Goal: Task Accomplishment & Management: Manage account settings

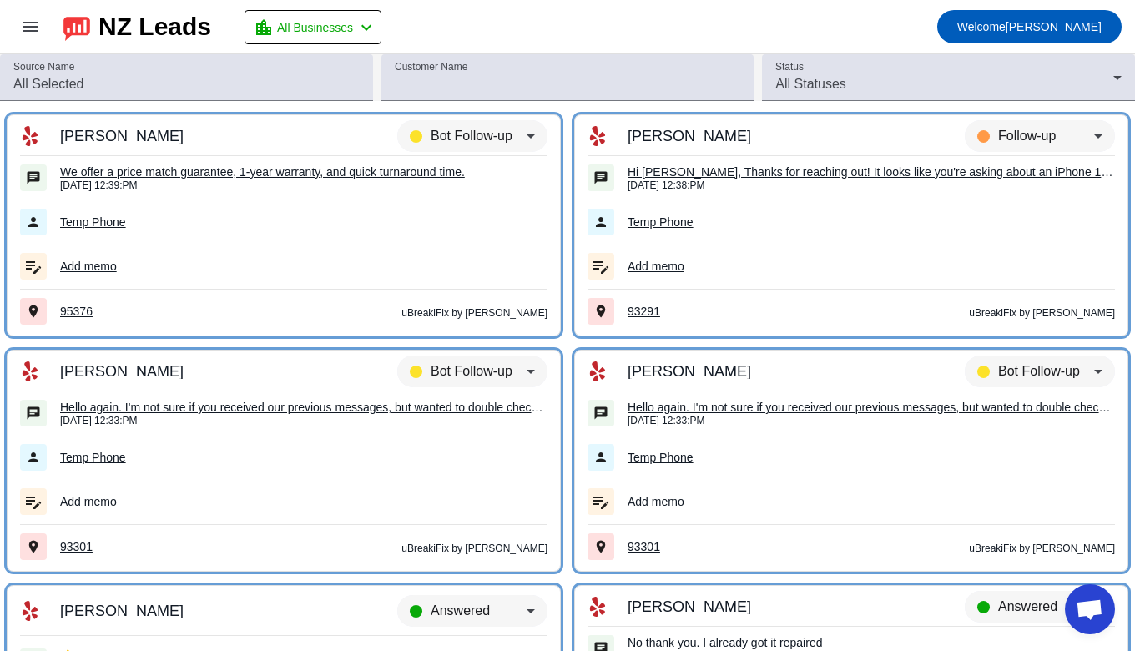
click at [356, 23] on div "location_city All Businesses chevron_left" at bounding box center [315, 27] width 123 height 23
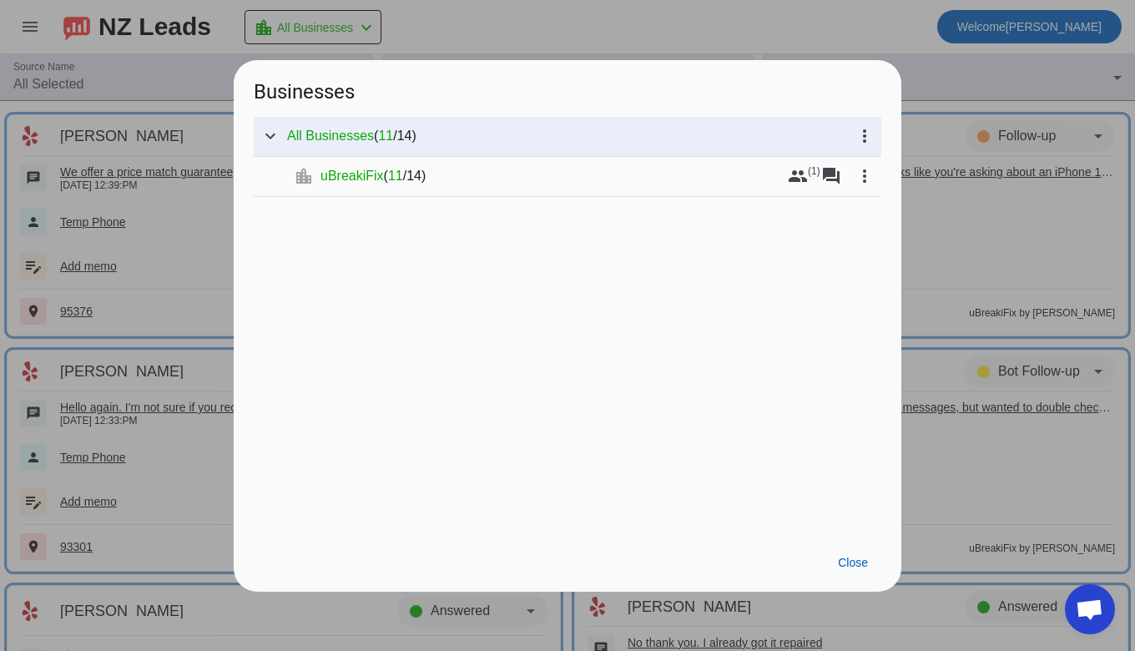
click at [396, 161] on mat-tree-node "expand_more location_city uBreakiFix ( 11 / 14 ) group (1) forum more_vert" at bounding box center [568, 177] width 628 height 40
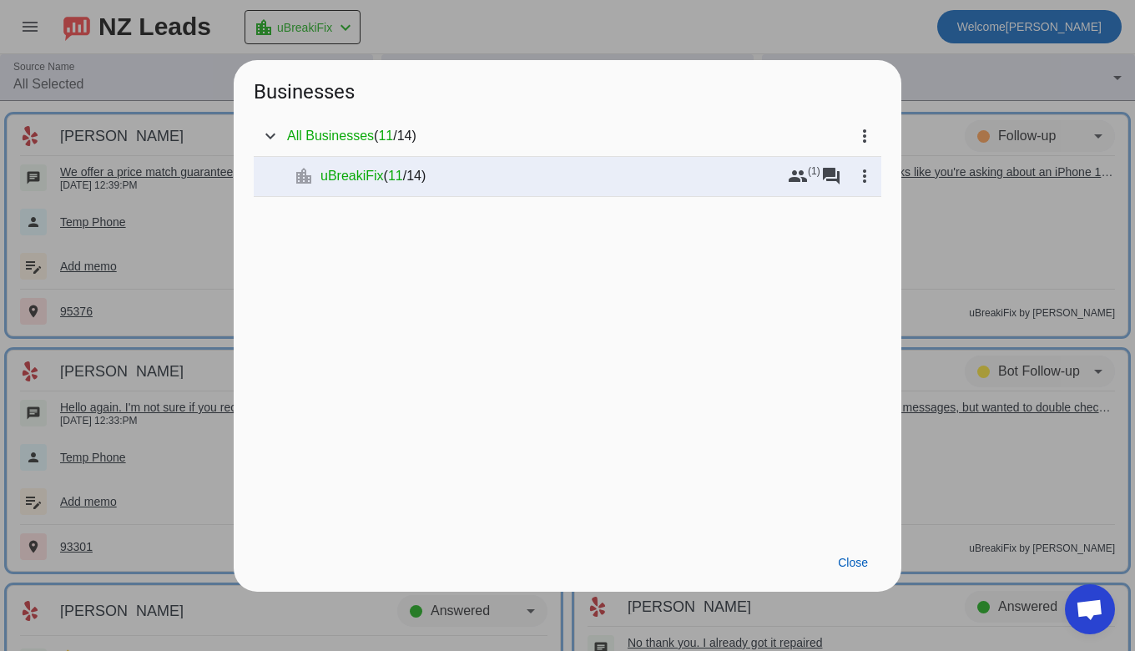
click at [381, 180] on span "uBreakiFix" at bounding box center [352, 176] width 63 height 17
click at [351, 174] on span "uBreakiFix" at bounding box center [352, 176] width 63 height 17
click at [844, 558] on span "Close" at bounding box center [853, 562] width 30 height 13
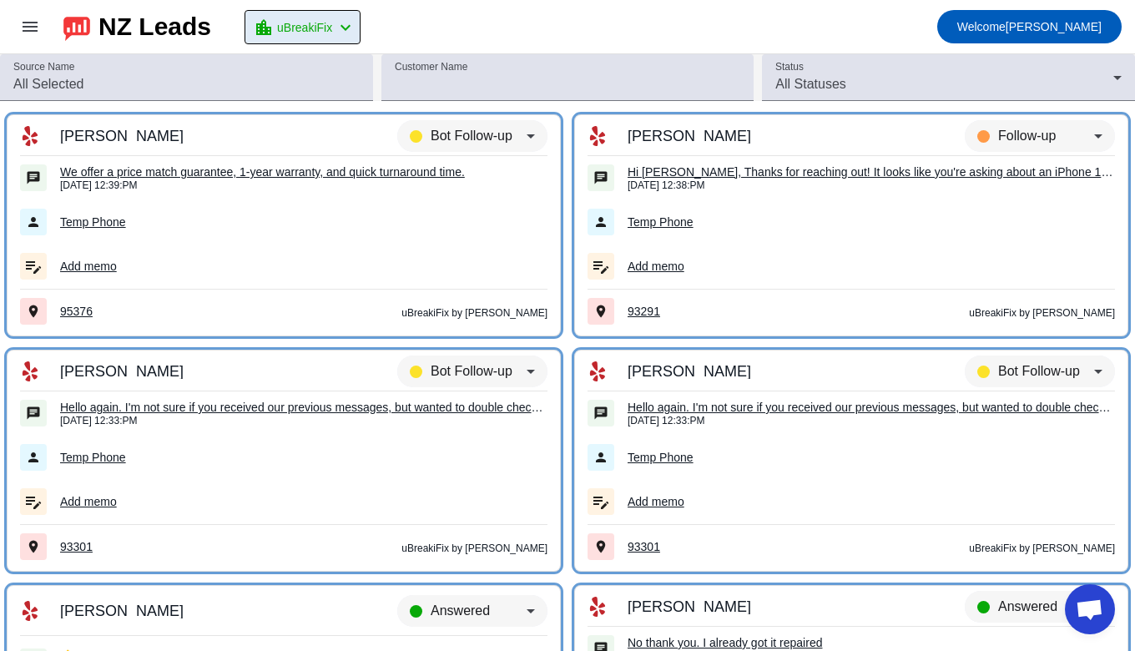
click at [20, 29] on mat-icon "menu" at bounding box center [30, 27] width 20 height 20
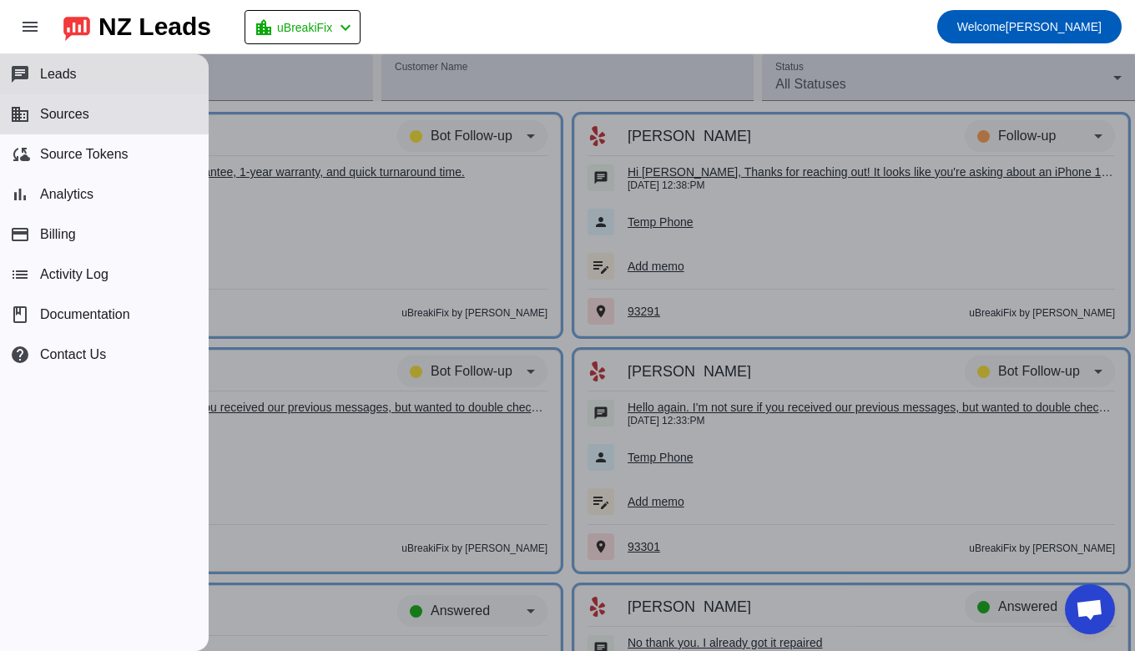
click at [45, 109] on span "Sources" at bounding box center [64, 114] width 49 height 15
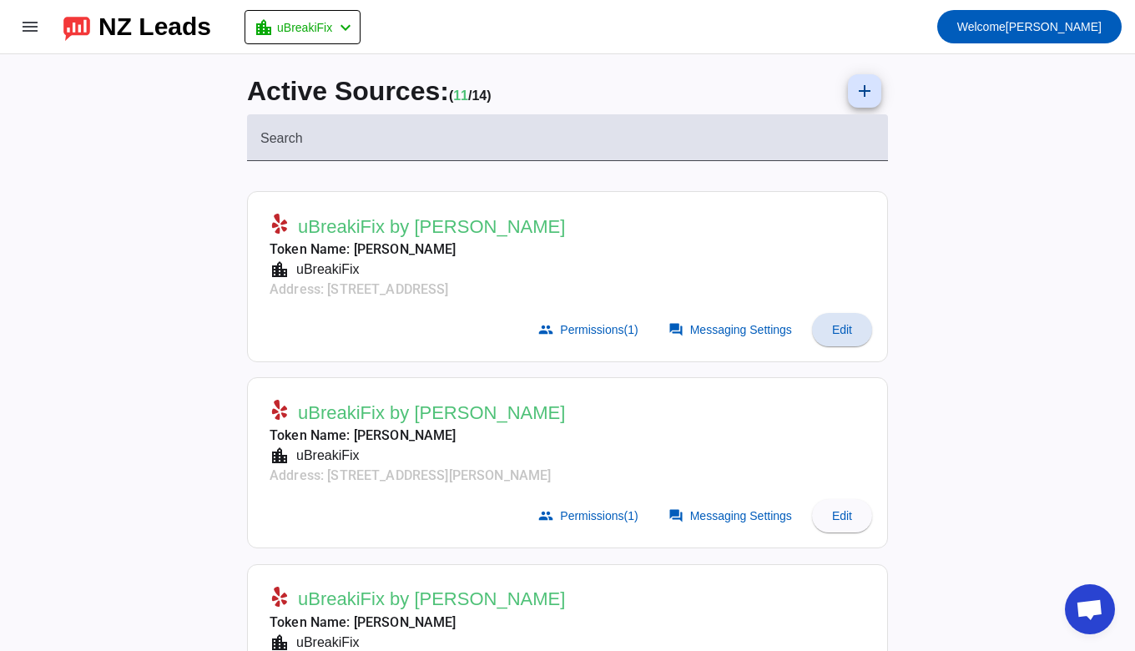
click at [846, 325] on span at bounding box center [842, 330] width 60 height 40
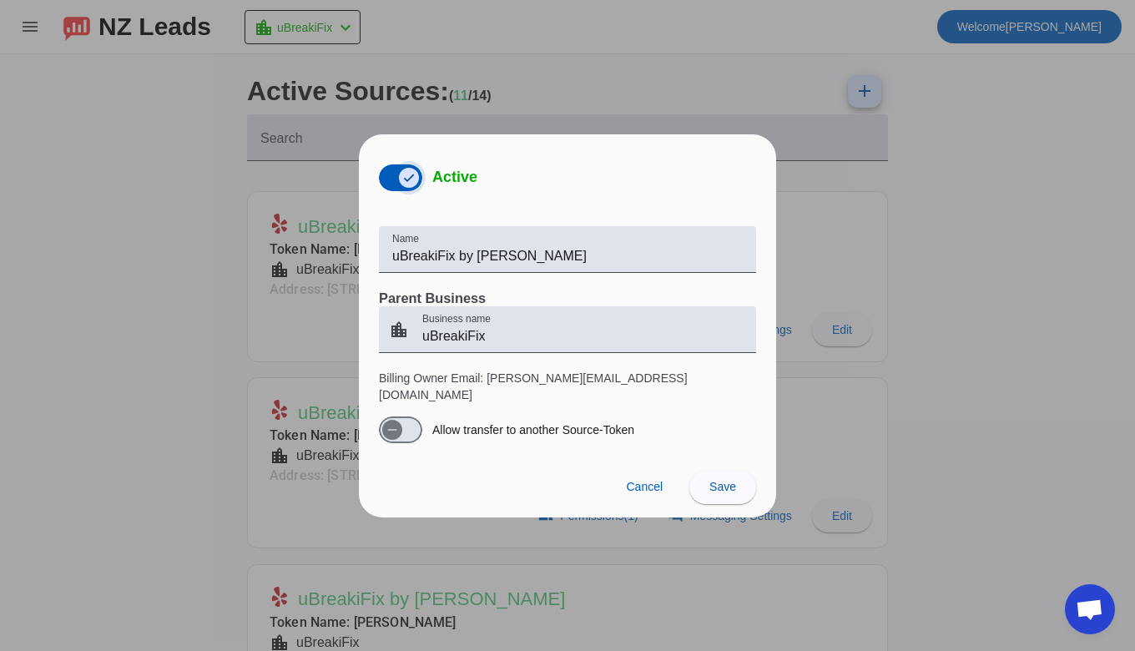
click at [394, 183] on span "button" at bounding box center [408, 177] width 33 height 33
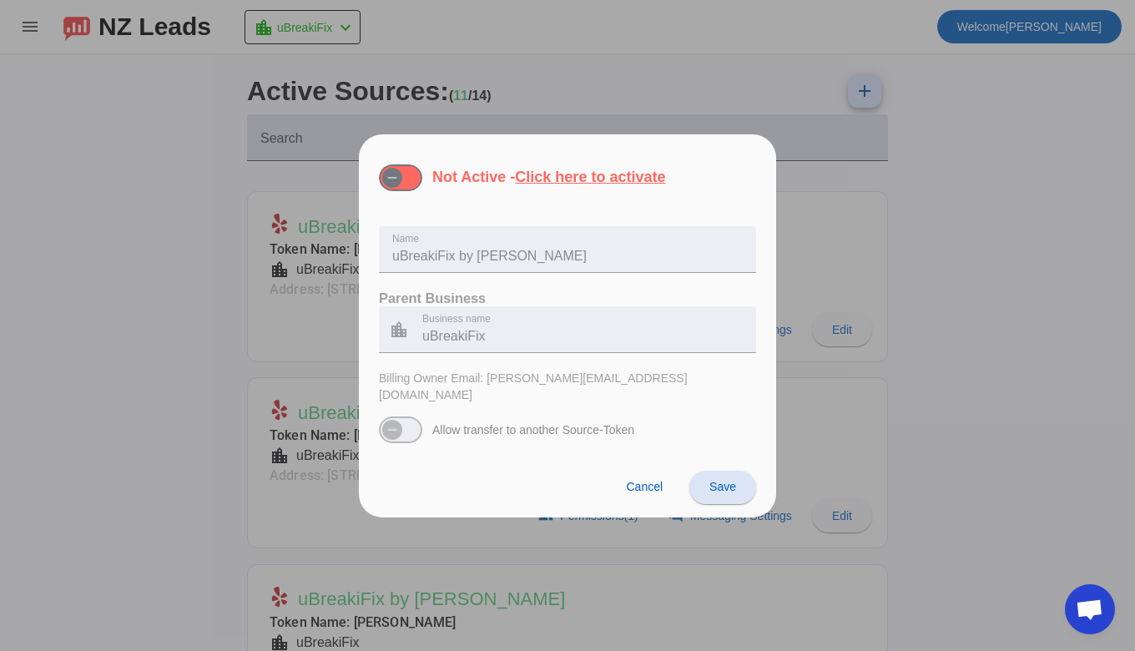
click at [705, 482] on span at bounding box center [722, 487] width 67 height 40
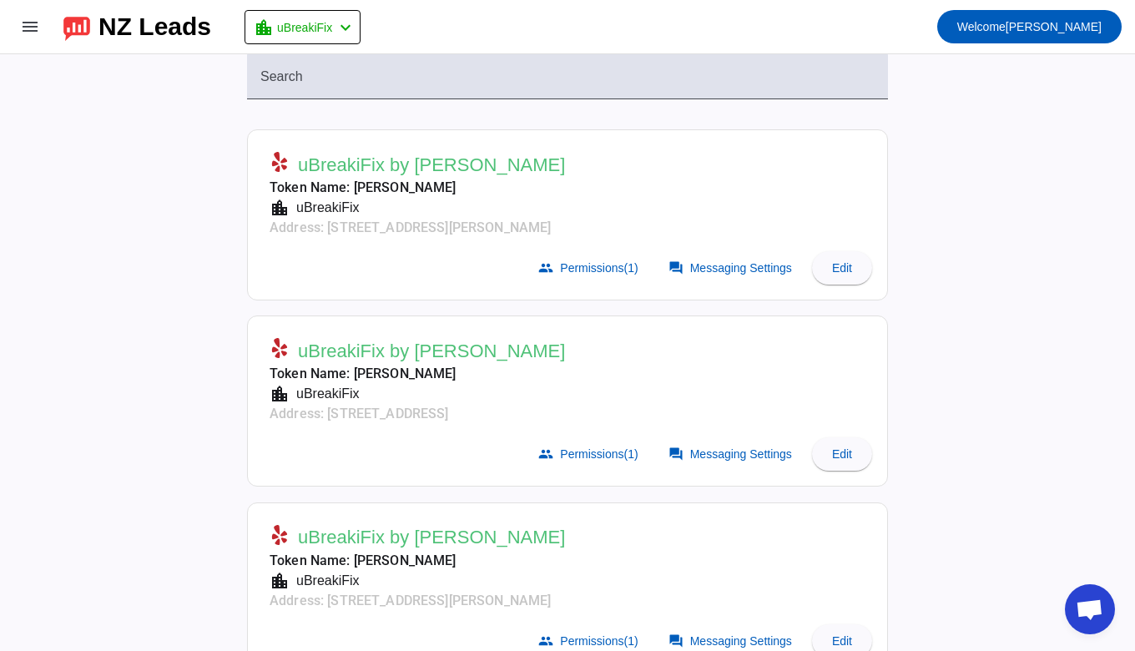
scroll to position [65, 0]
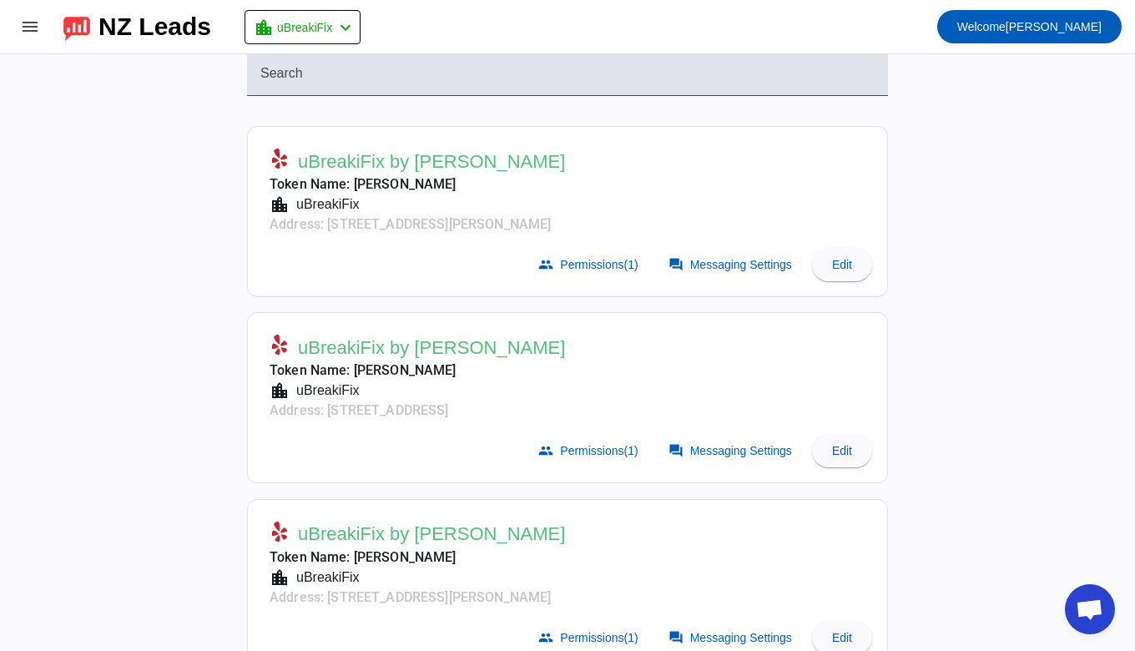
click at [837, 261] on span "Edit" at bounding box center [842, 264] width 20 height 13
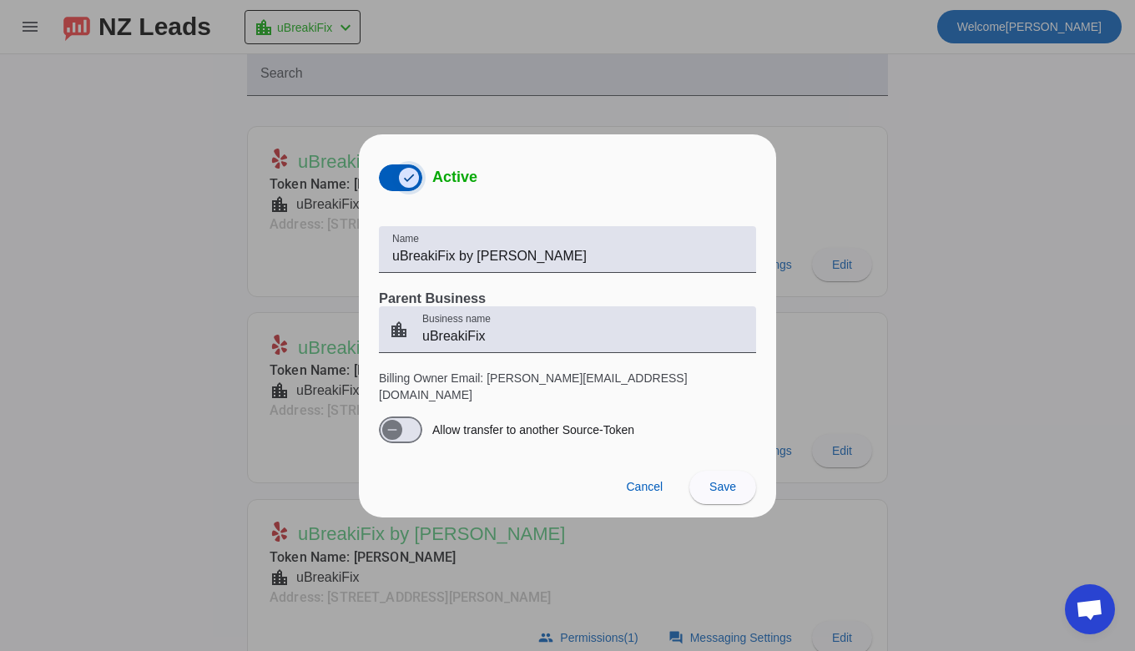
click at [408, 184] on icon "button" at bounding box center [408, 177] width 13 height 13
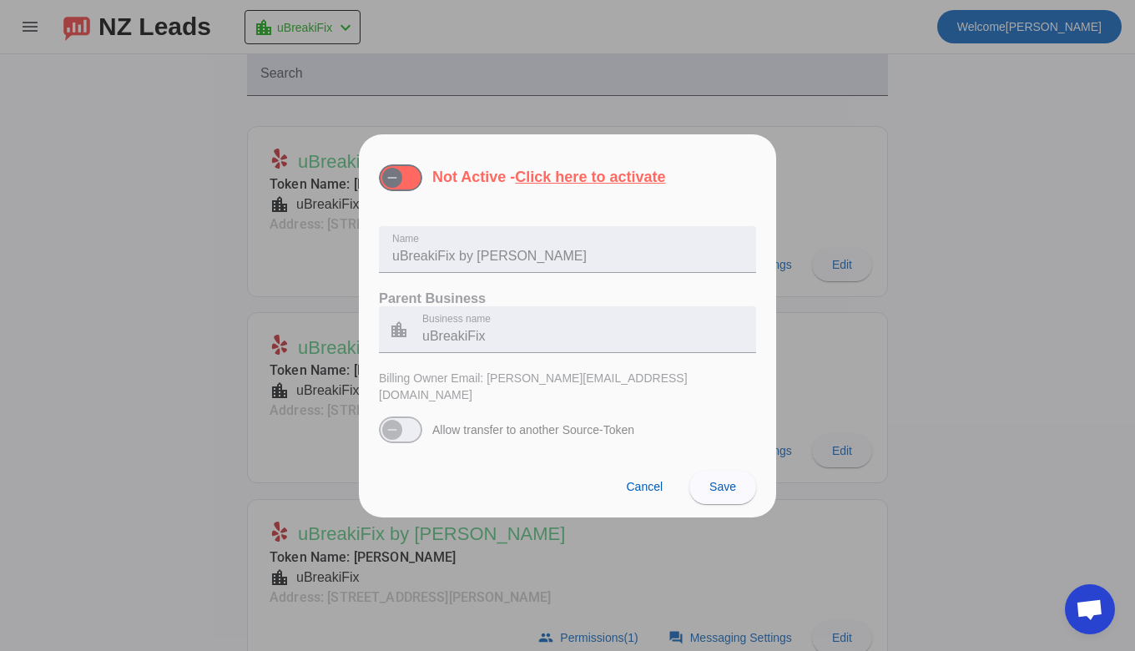
click at [730, 480] on span "Save" at bounding box center [723, 486] width 27 height 13
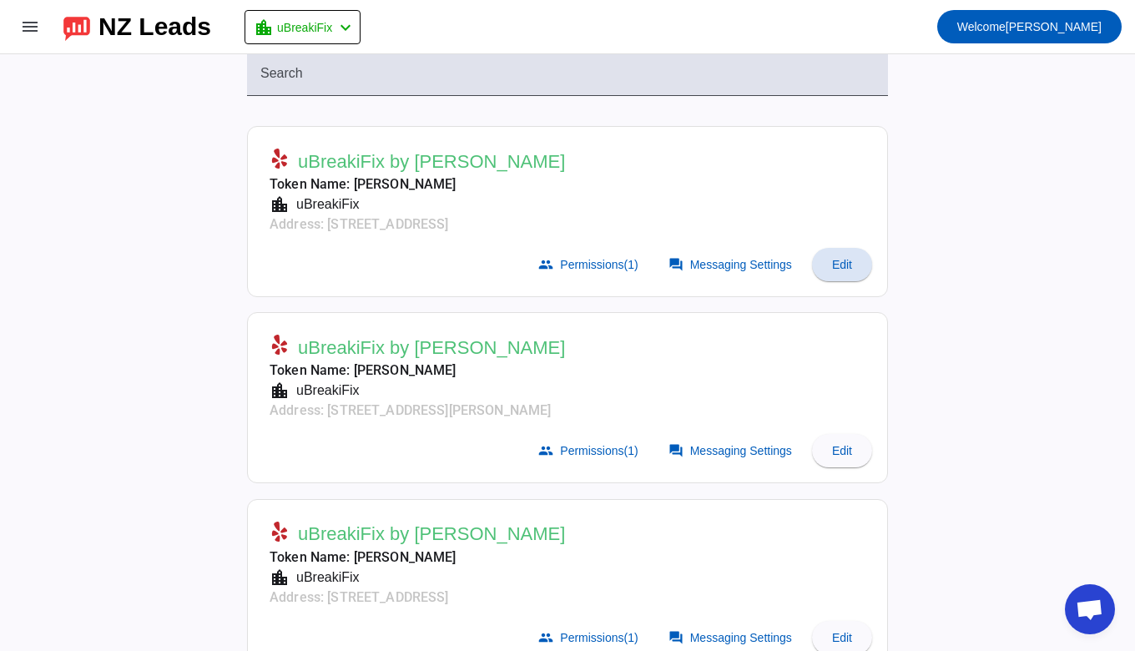
click at [850, 263] on span at bounding box center [842, 265] width 60 height 40
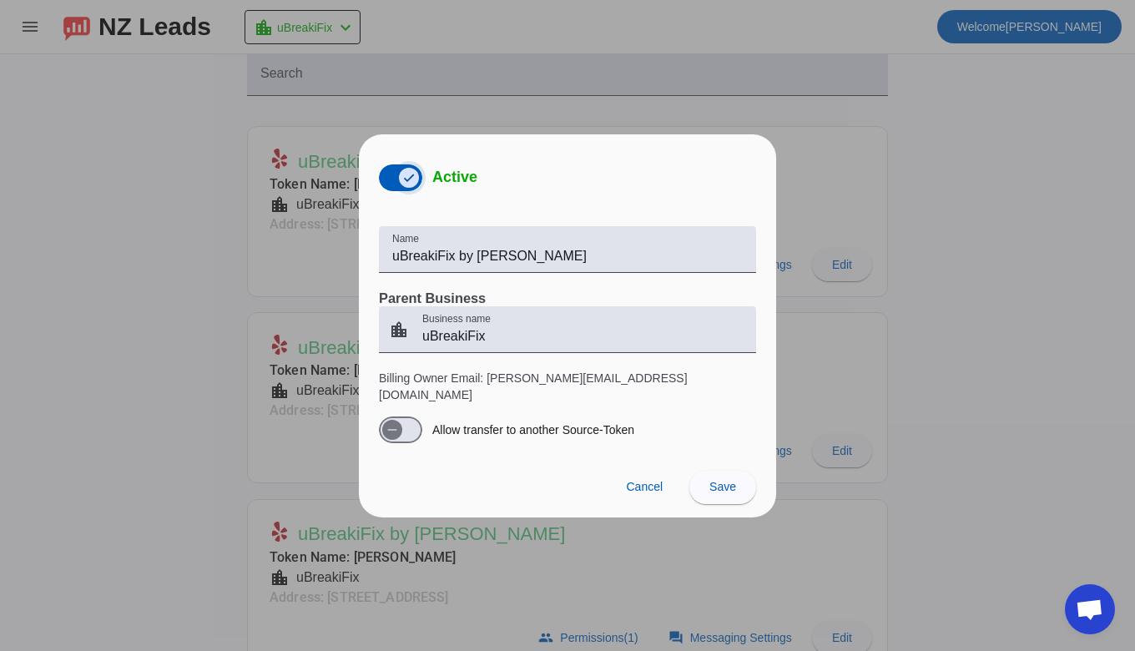
click at [392, 175] on span "button" at bounding box center [408, 177] width 33 height 33
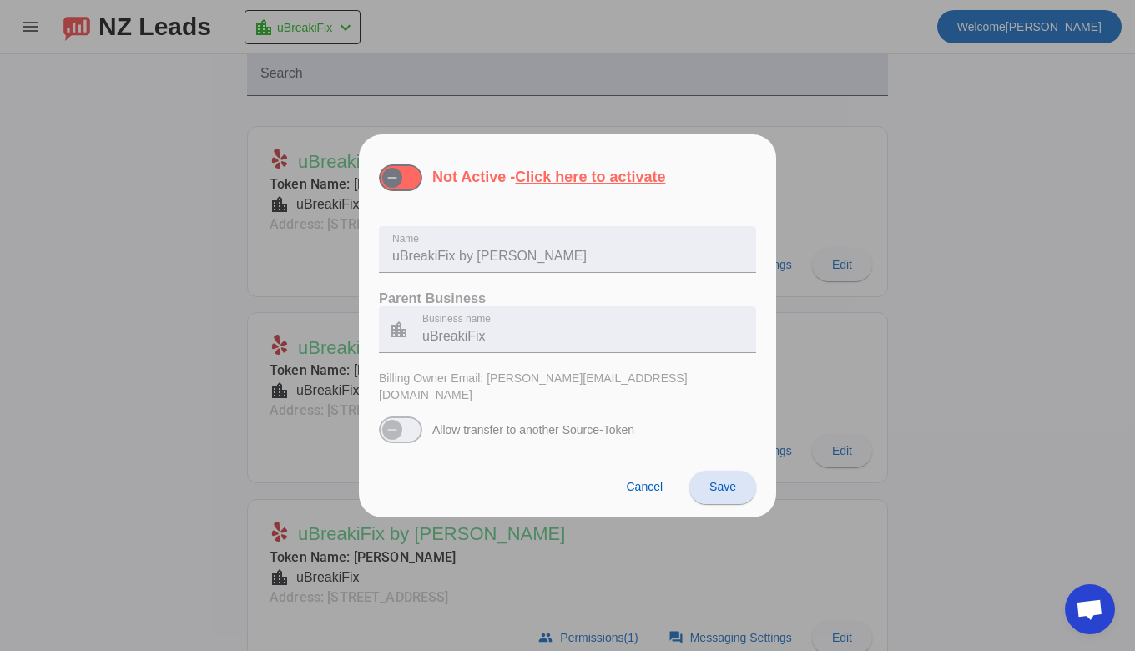
click at [730, 495] on span at bounding box center [722, 487] width 67 height 40
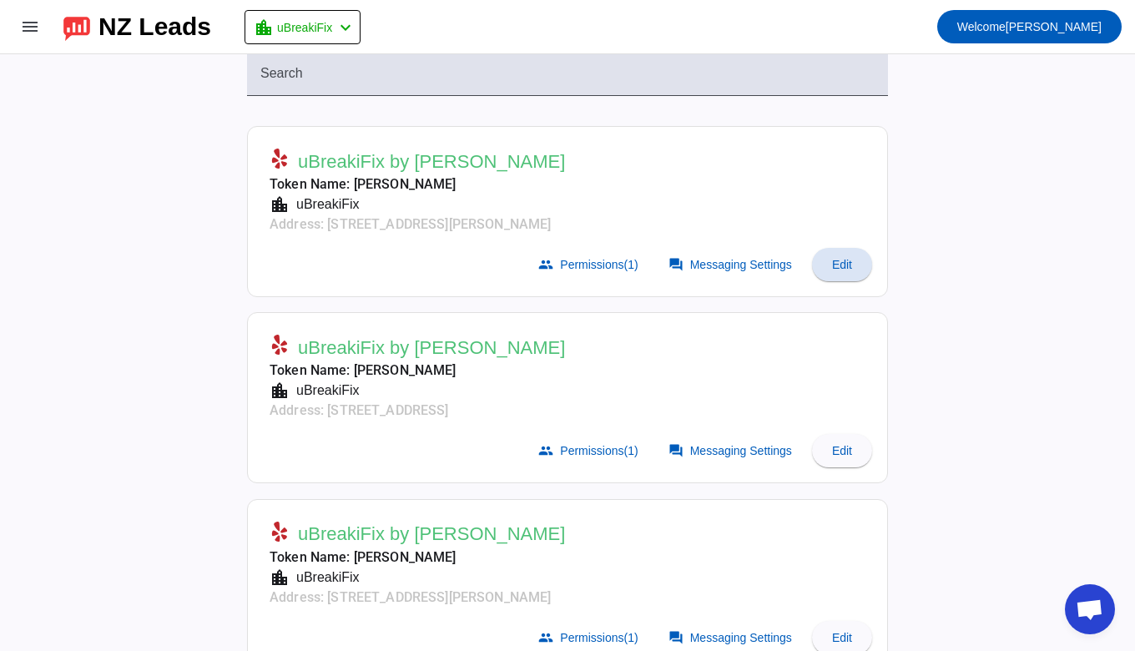
click at [839, 266] on span "Edit" at bounding box center [842, 264] width 20 height 13
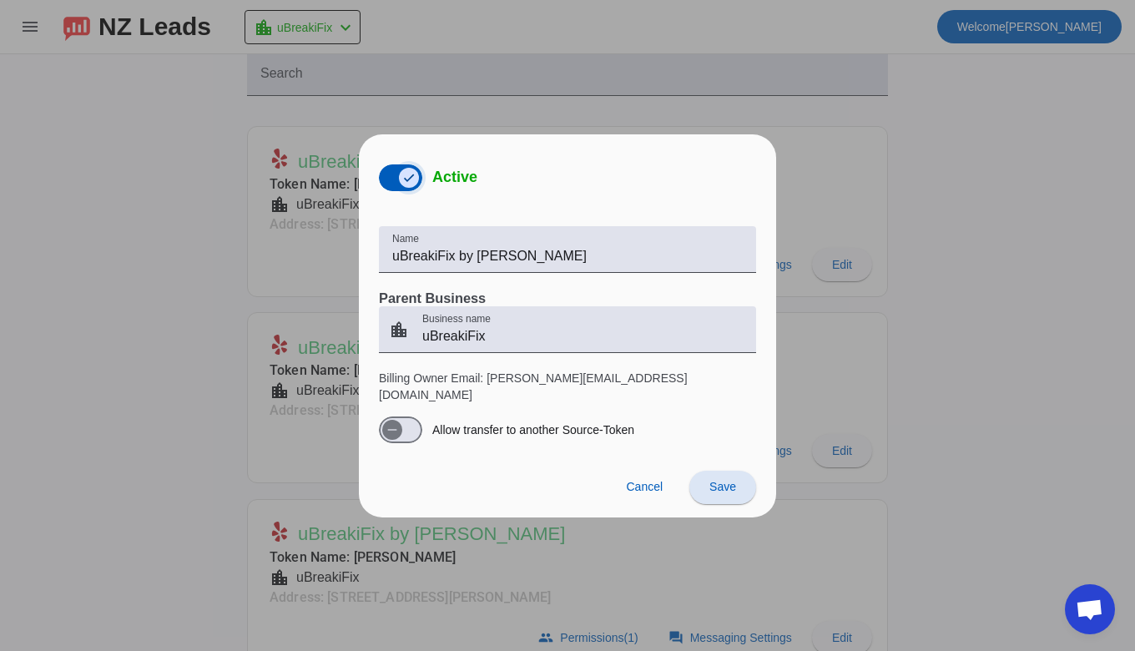
click at [402, 184] on icon "button" at bounding box center [408, 177] width 13 height 13
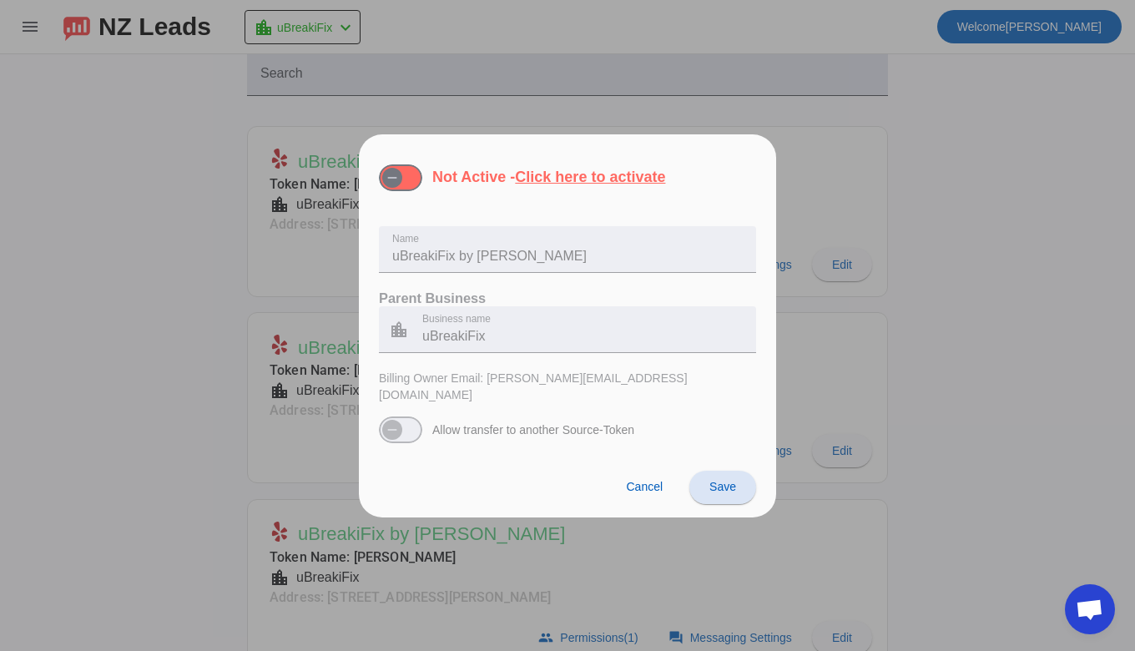
click at [742, 486] on span at bounding box center [722, 487] width 67 height 40
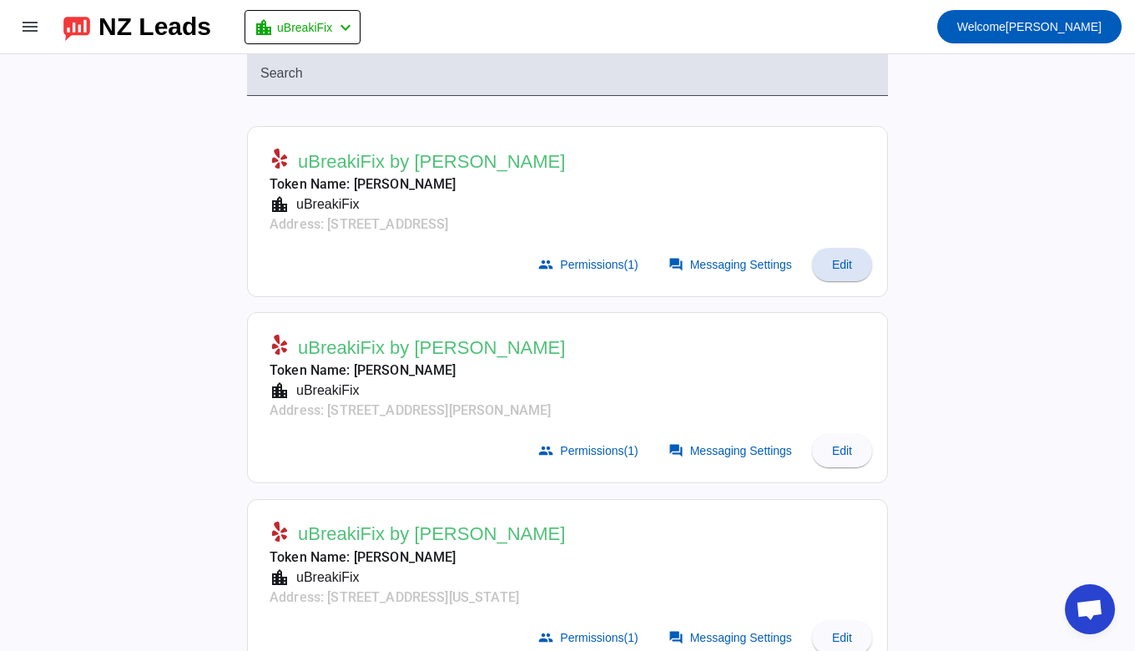
click at [836, 258] on span "Edit" at bounding box center [842, 264] width 20 height 13
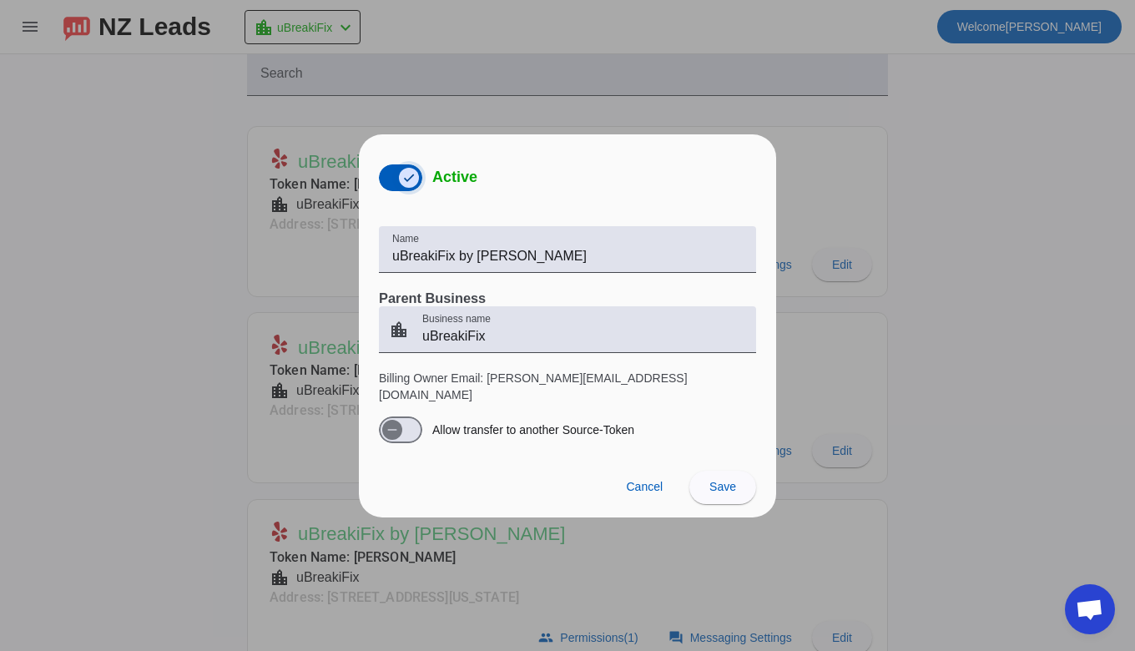
click at [408, 179] on icon "button" at bounding box center [408, 177] width 13 height 13
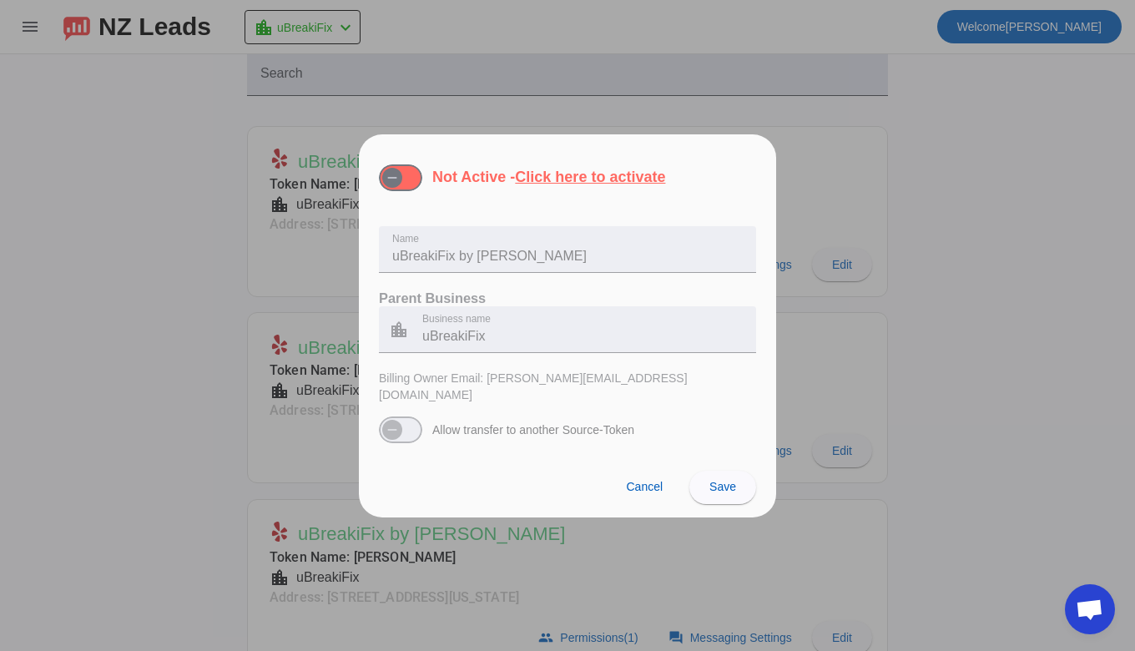
click at [700, 490] on span at bounding box center [722, 487] width 67 height 40
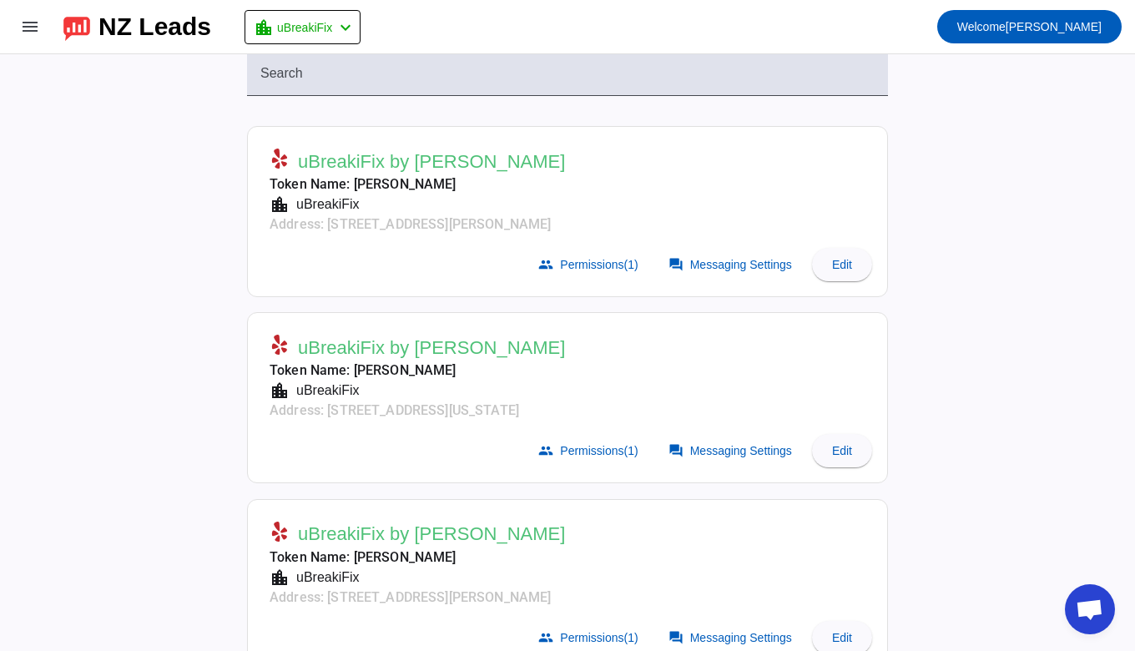
click at [832, 265] on span "Edit" at bounding box center [842, 264] width 20 height 13
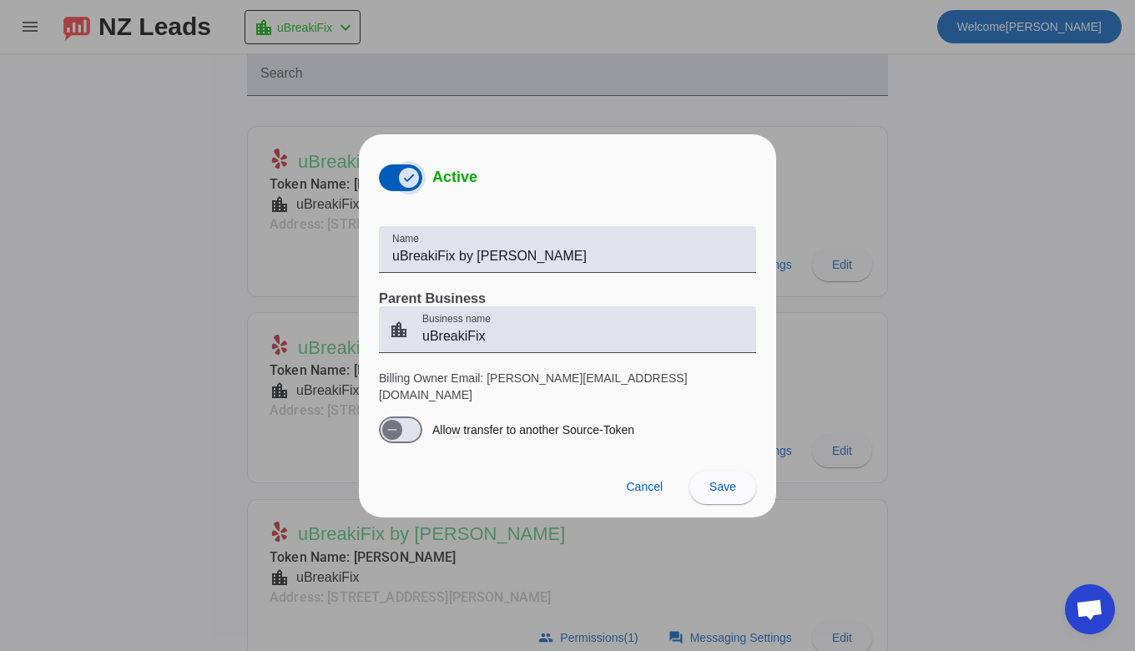
click at [394, 181] on span "button" at bounding box center [408, 177] width 33 height 33
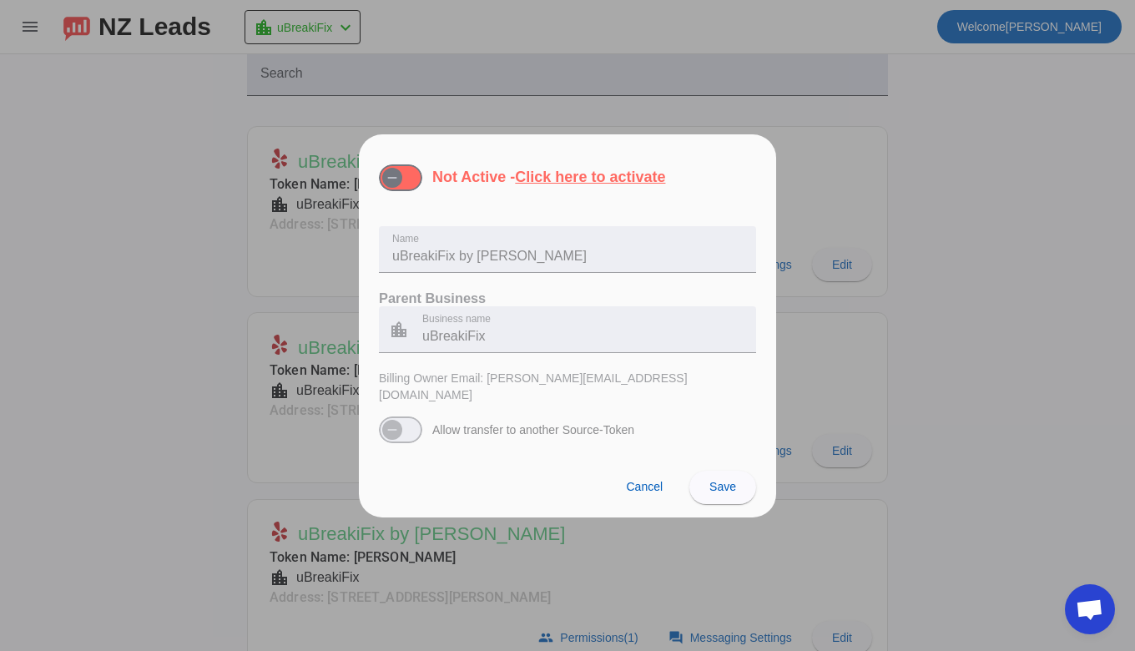
click at [713, 487] on span at bounding box center [722, 487] width 67 height 40
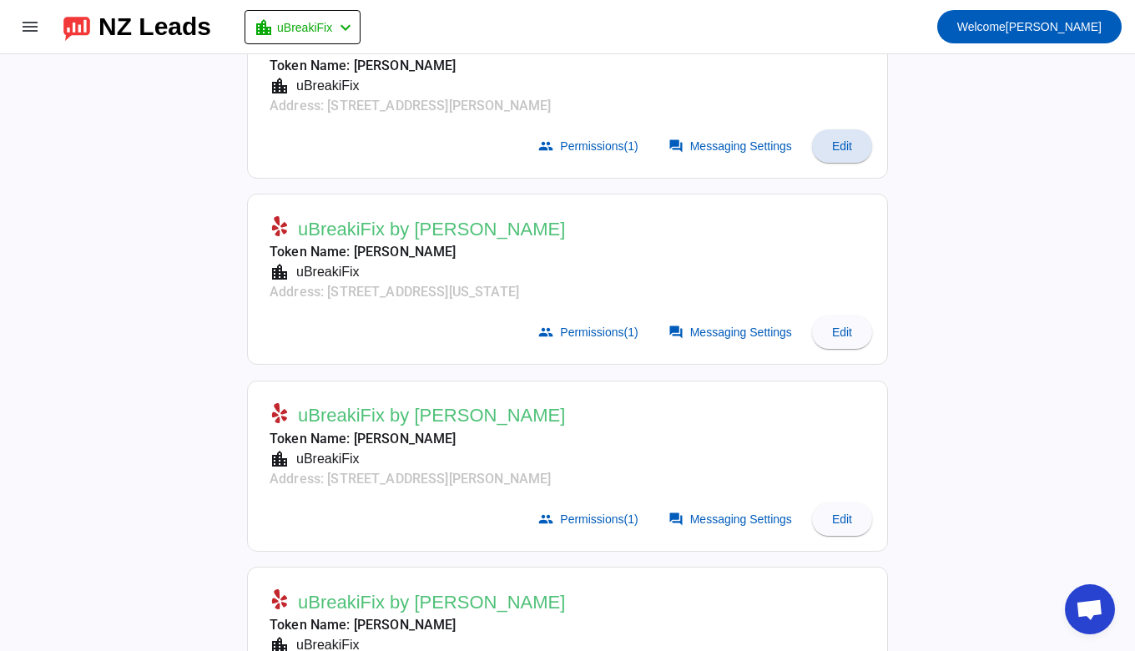
scroll to position [184, 0]
click at [833, 150] on span "Edit" at bounding box center [842, 145] width 20 height 13
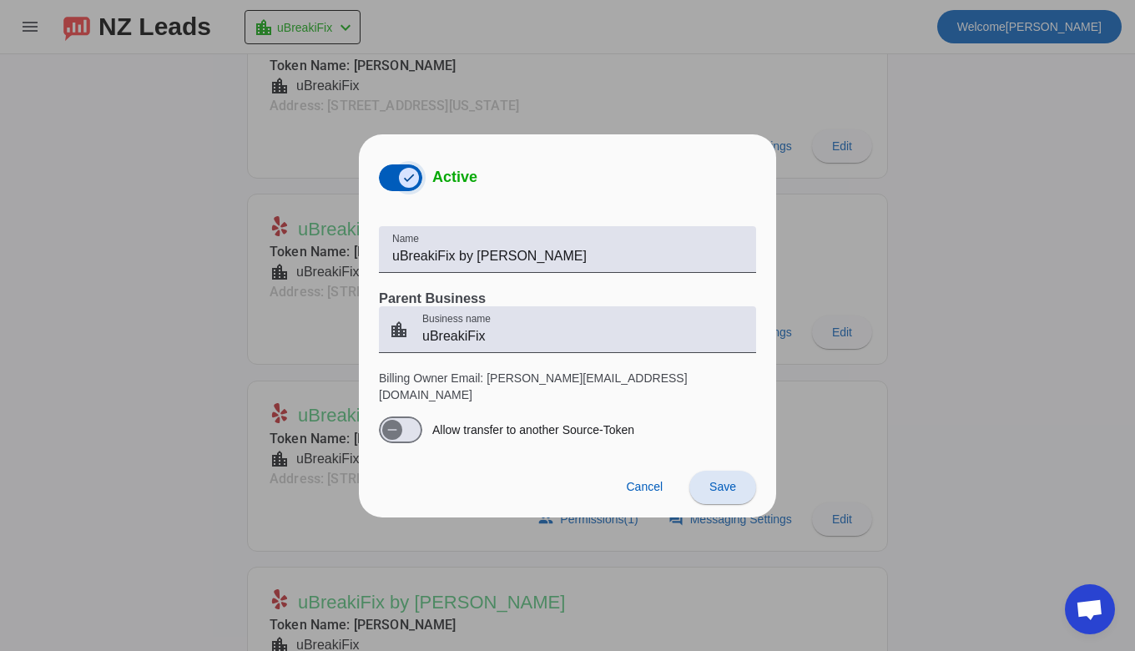
click at [392, 181] on span "button" at bounding box center [408, 177] width 33 height 33
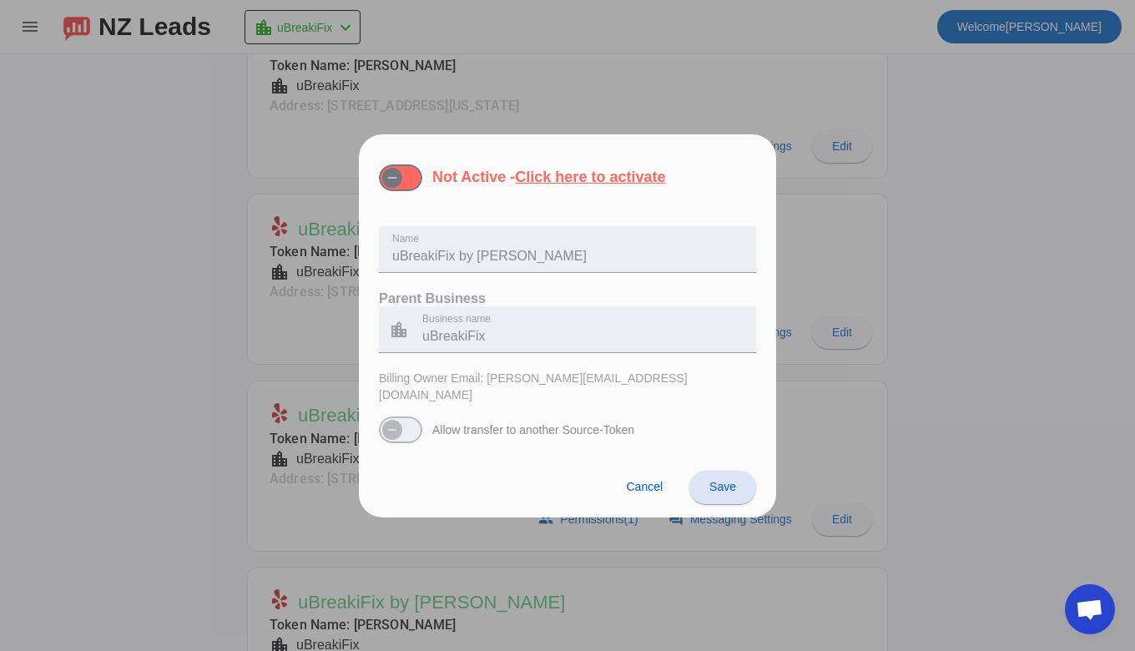
click at [731, 480] on span "Save" at bounding box center [723, 486] width 27 height 13
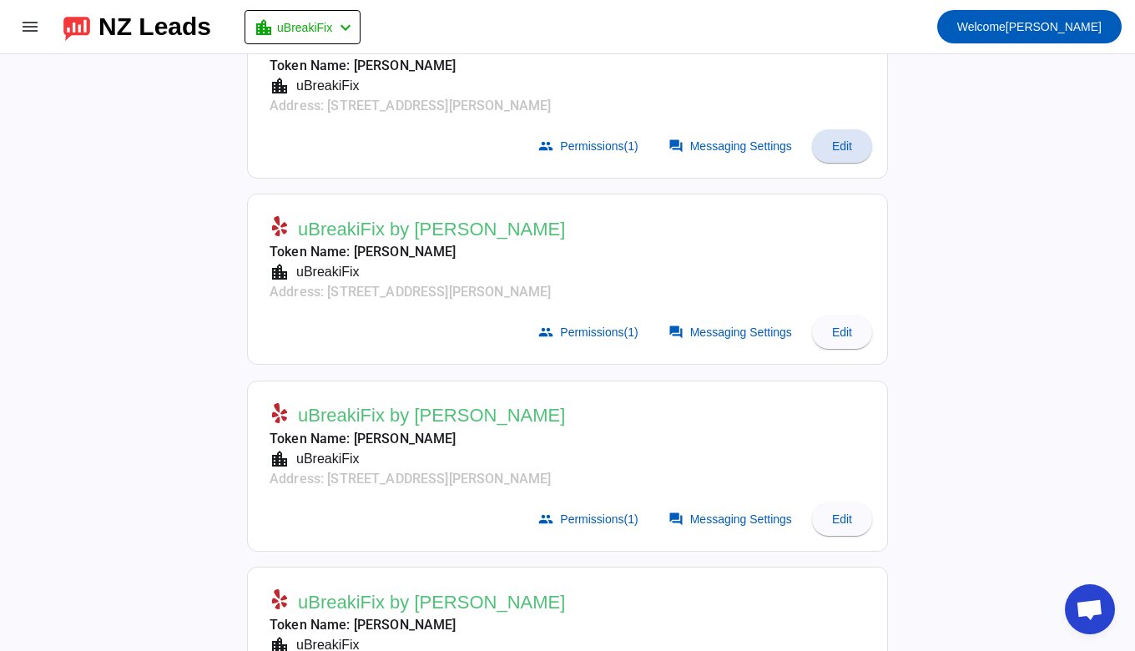
click at [832, 150] on span "Edit" at bounding box center [842, 145] width 20 height 13
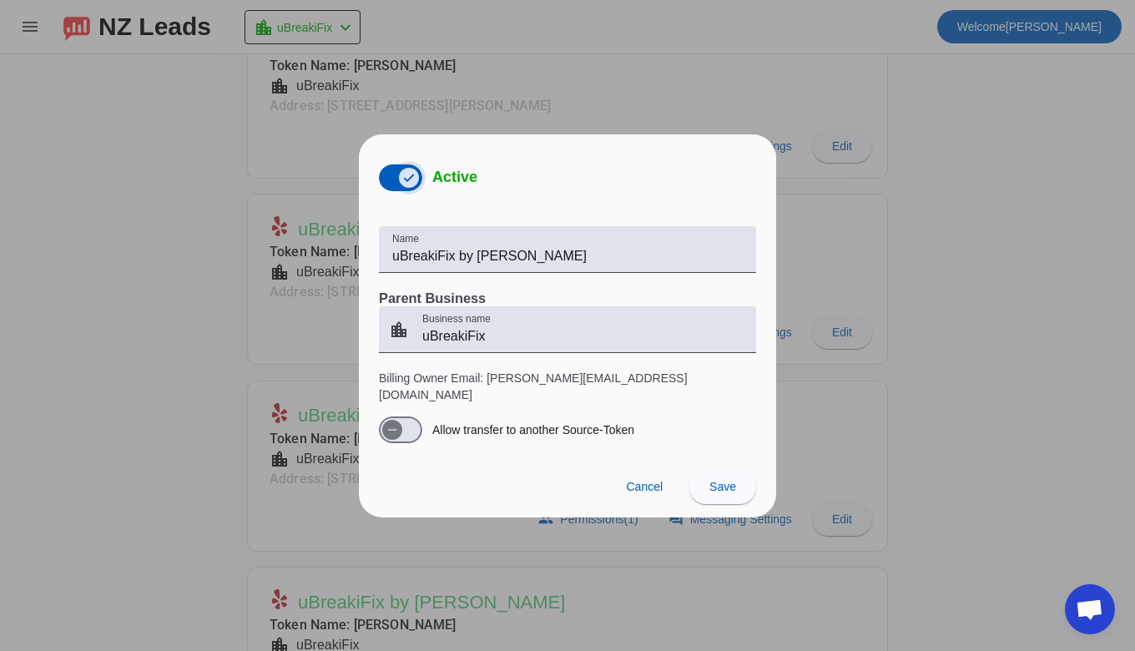
click at [399, 181] on span "button" at bounding box center [409, 178] width 20 height 20
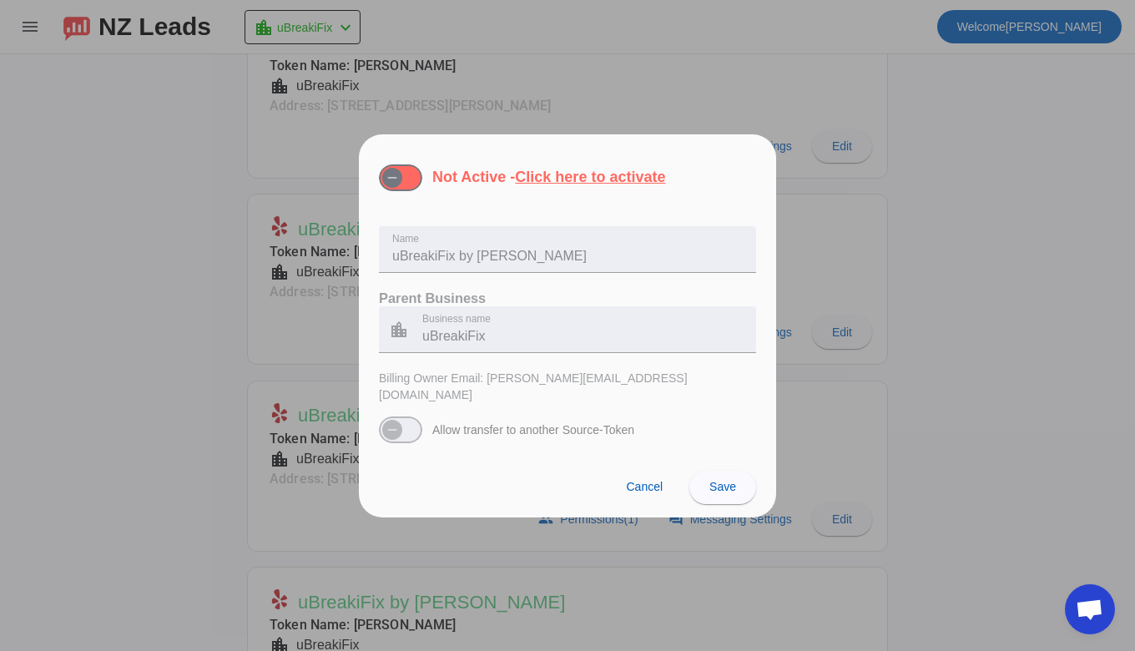
click at [720, 480] on span "Save" at bounding box center [723, 486] width 27 height 13
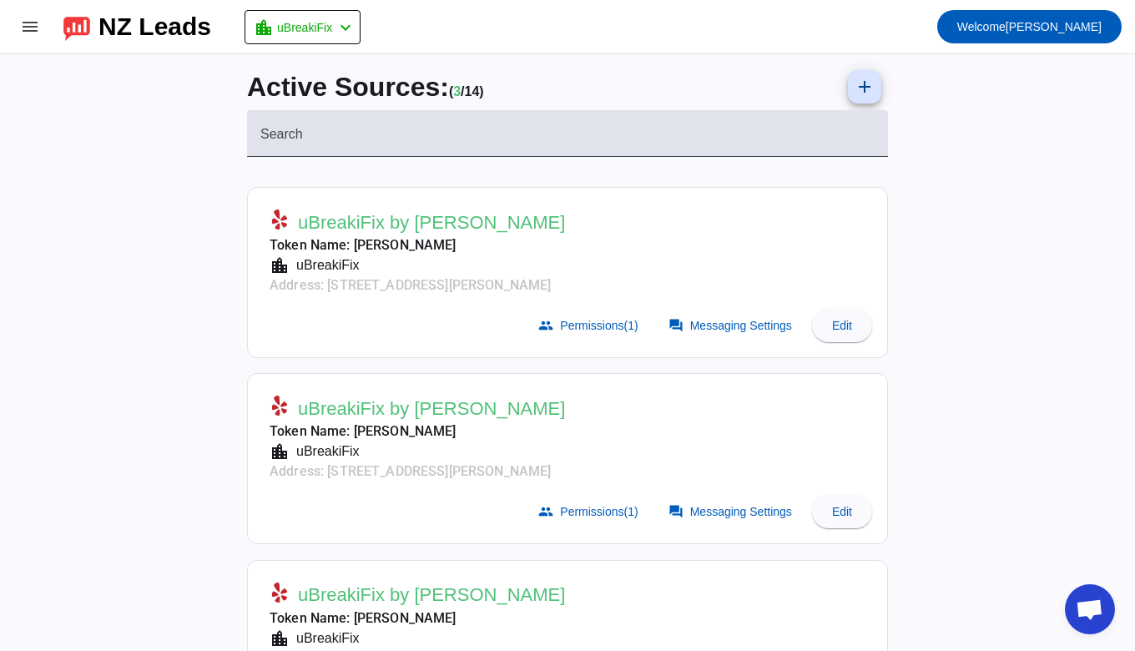
scroll to position [3, 0]
click at [836, 329] on span "Edit" at bounding box center [842, 326] width 20 height 13
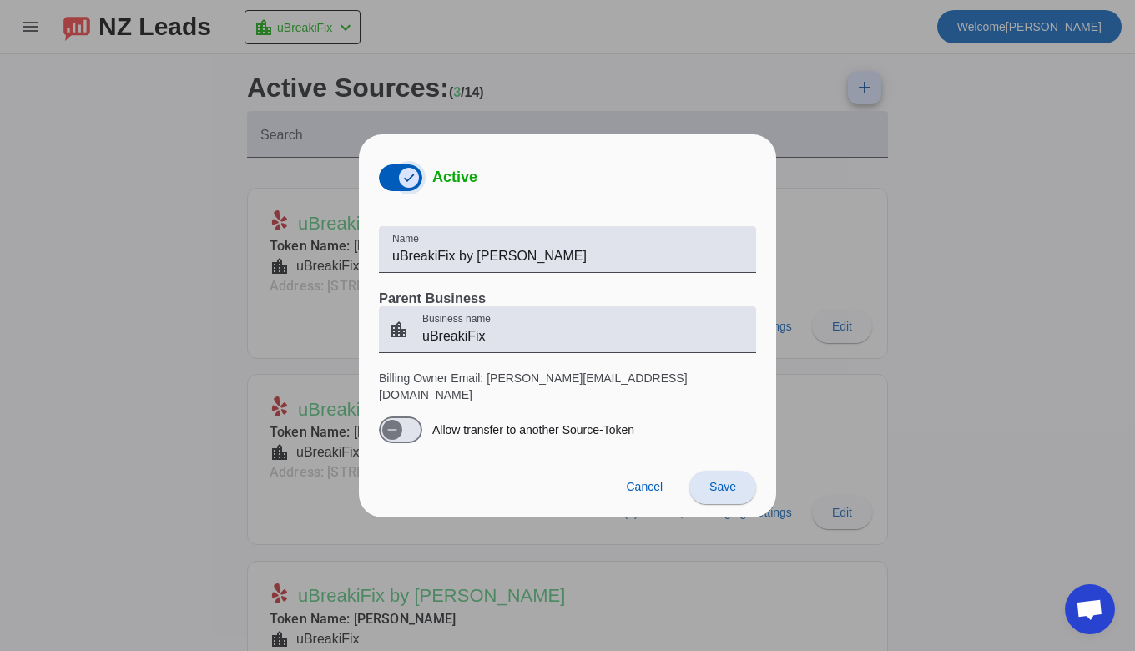
click at [393, 179] on span "button" at bounding box center [408, 177] width 33 height 33
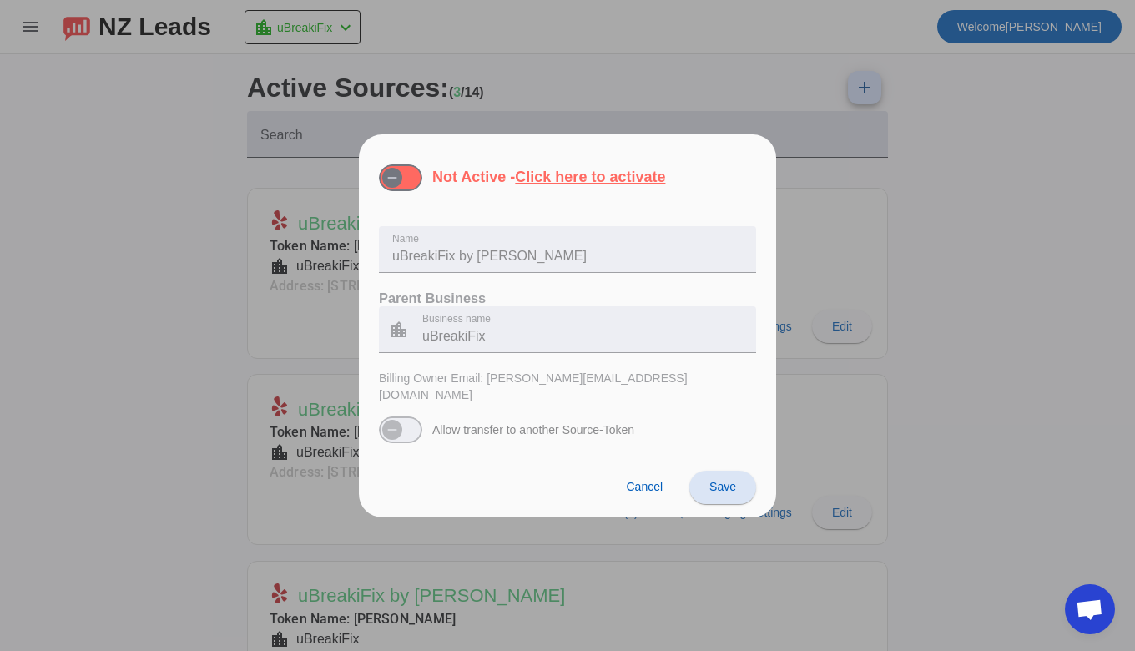
click at [716, 480] on span "Save" at bounding box center [723, 486] width 27 height 13
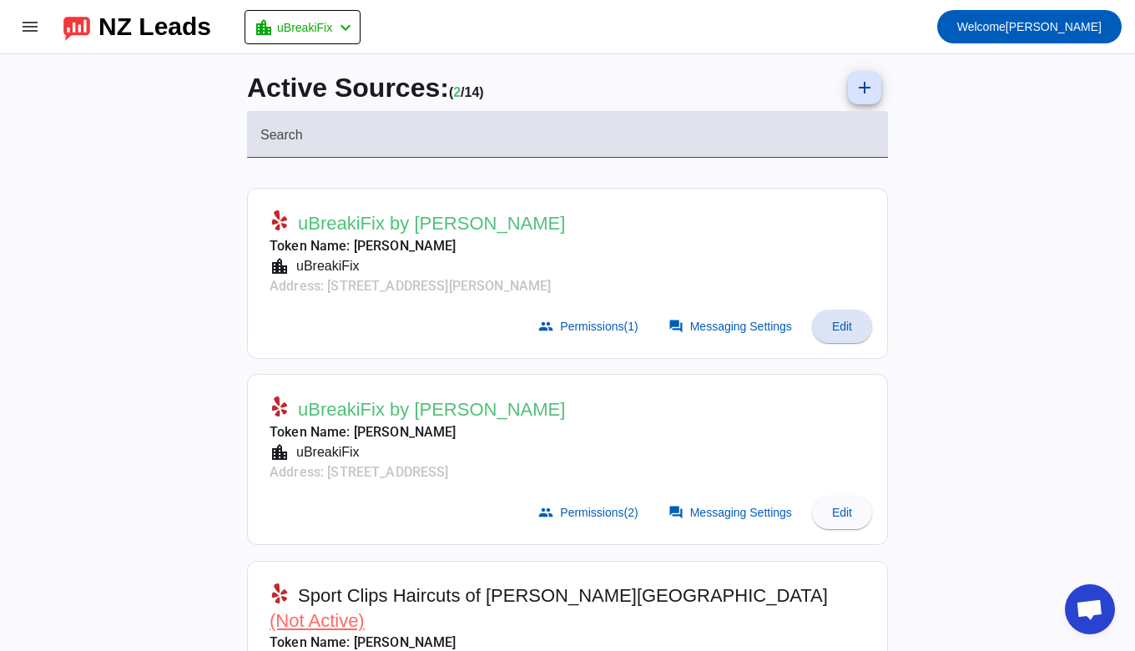
click at [845, 320] on span "Edit" at bounding box center [842, 326] width 20 height 13
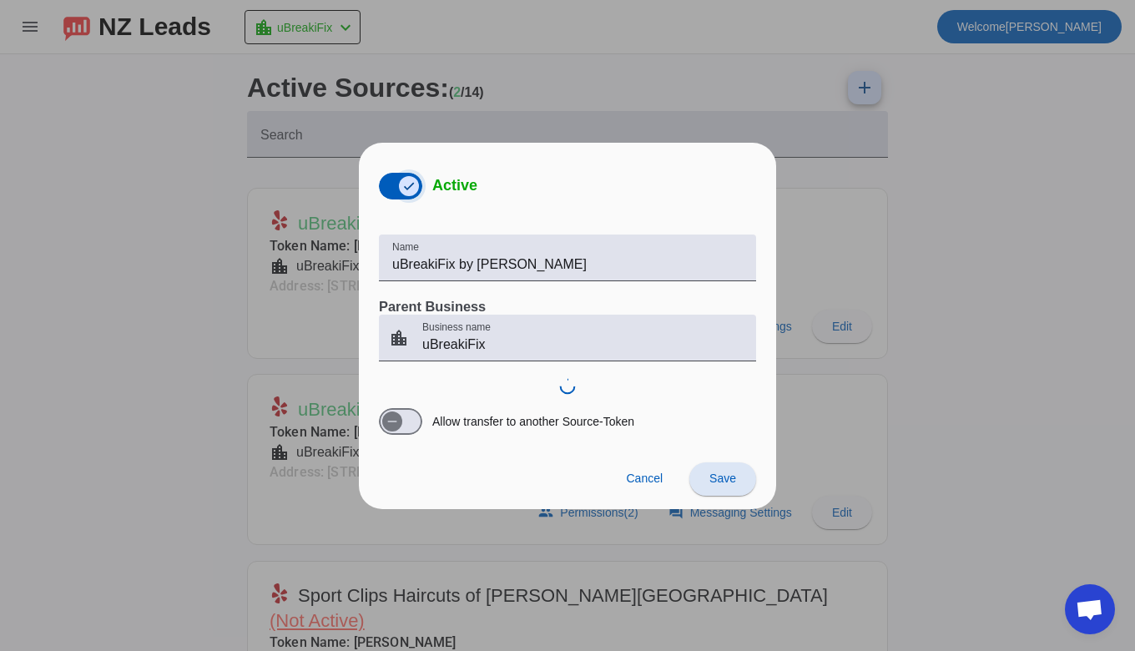
click at [399, 189] on span "button" at bounding box center [409, 186] width 20 height 20
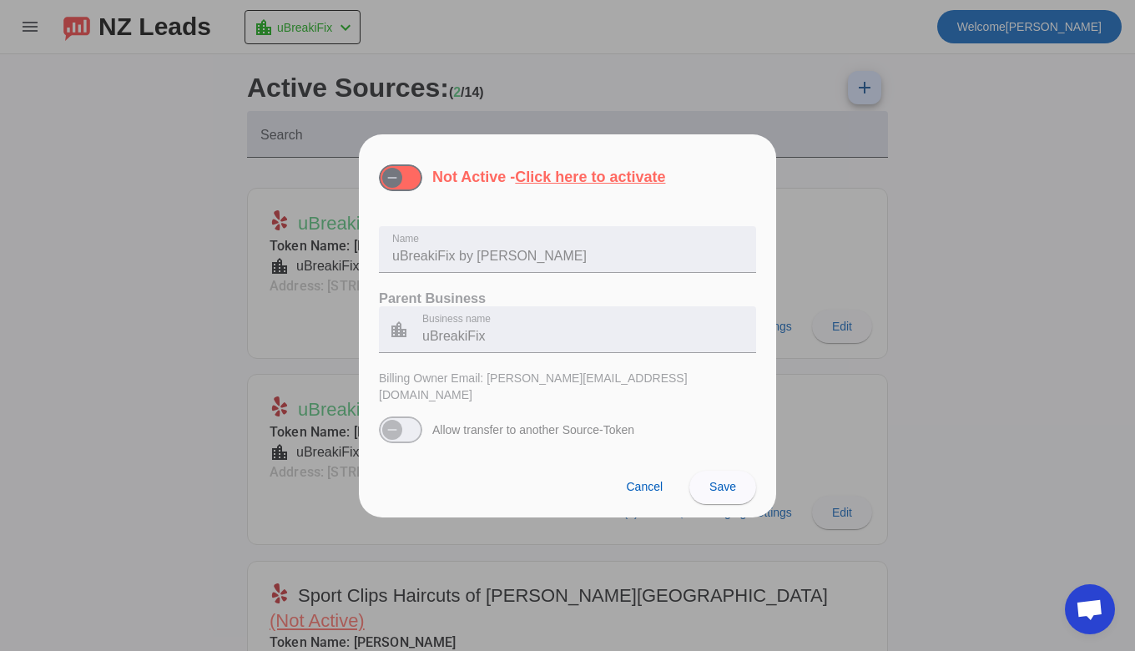
click at [727, 488] on span at bounding box center [722, 487] width 67 height 40
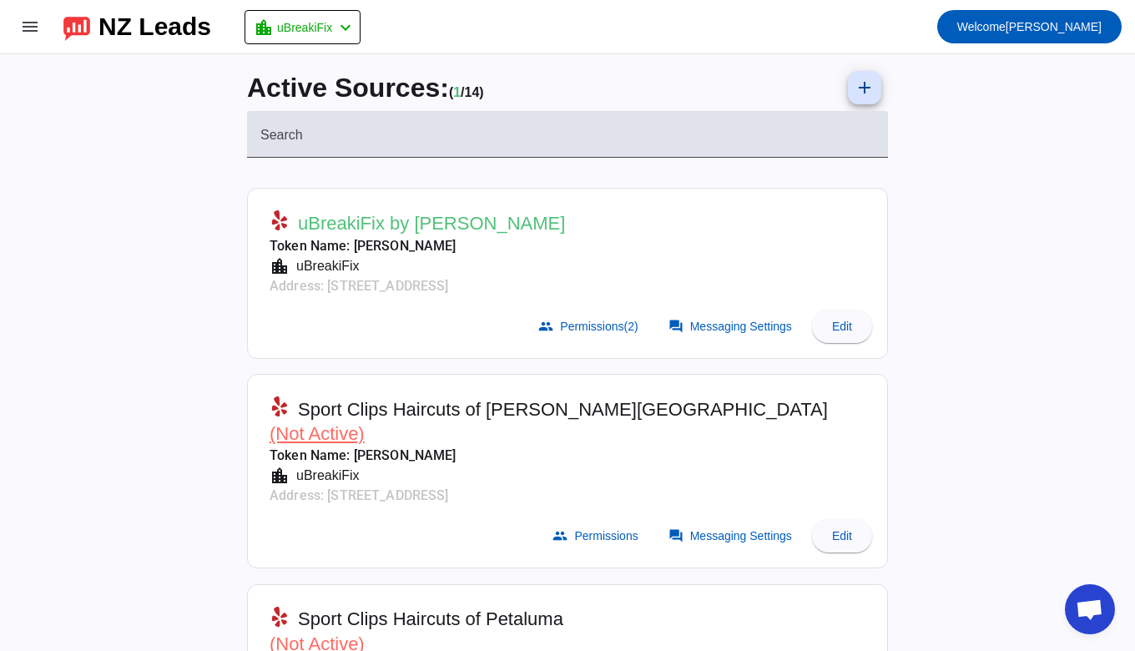
click at [823, 331] on span at bounding box center [842, 326] width 60 height 40
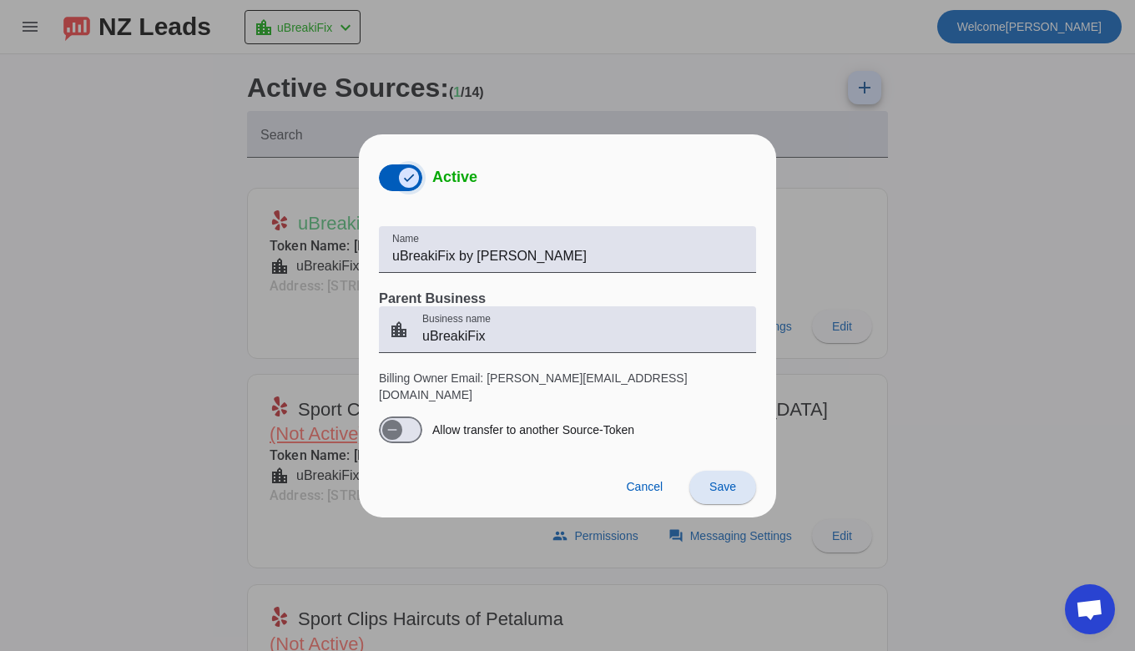
click at [407, 181] on icon "button" at bounding box center [408, 177] width 13 height 13
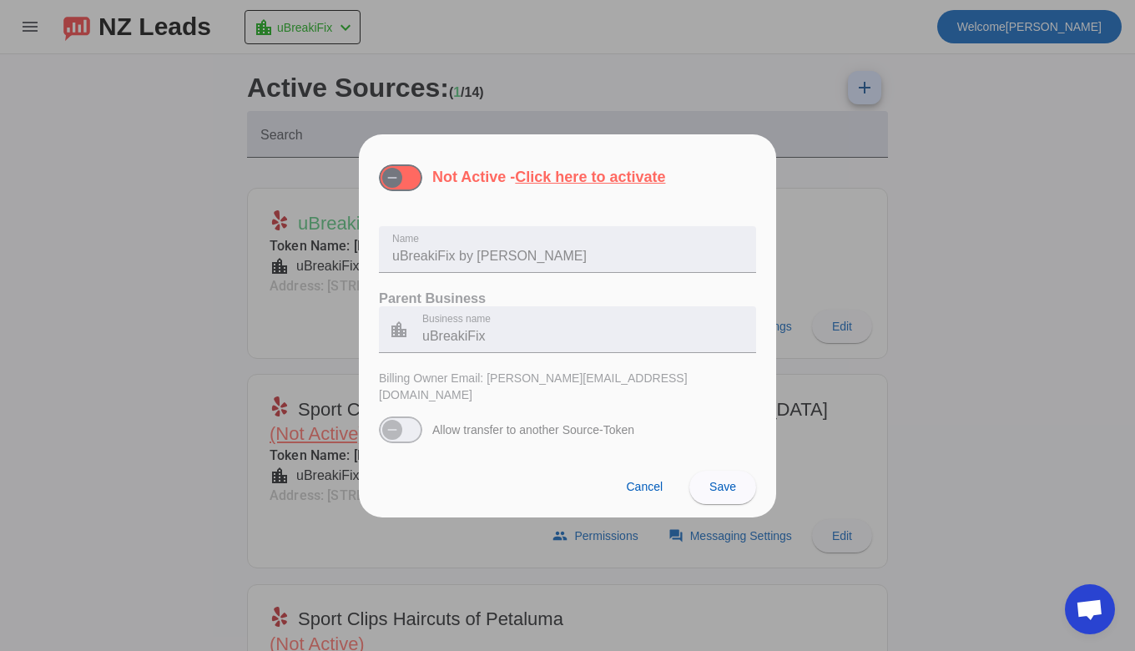
click at [727, 480] on span "Save" at bounding box center [723, 486] width 27 height 13
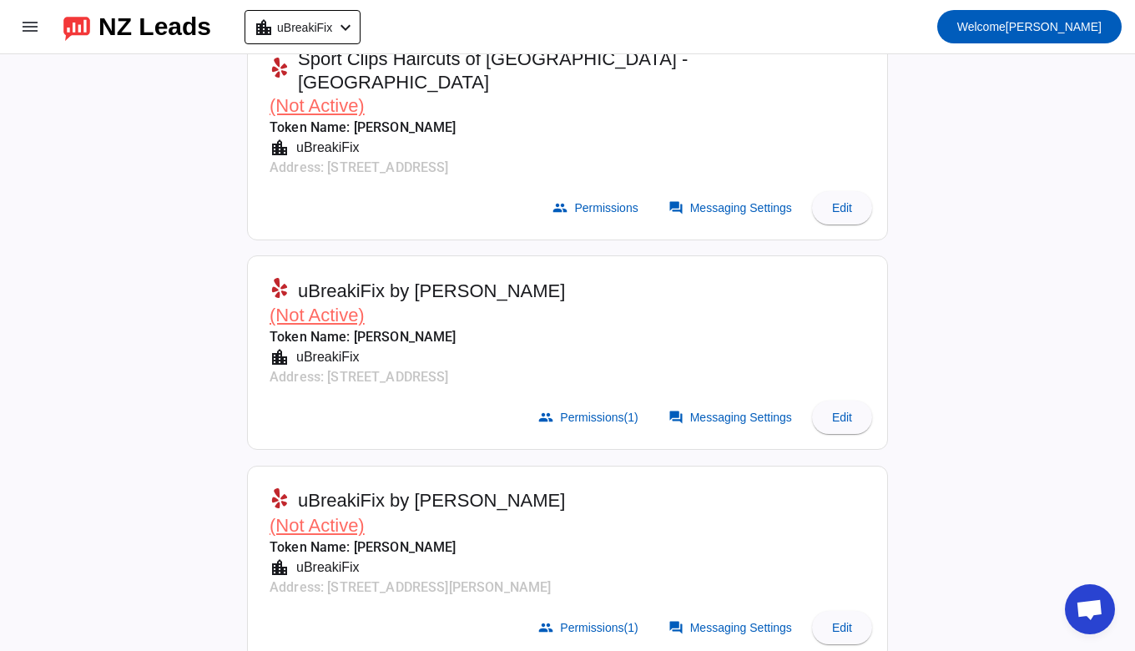
scroll to position [734, 0]
